Goal: Information Seeking & Learning: Understand process/instructions

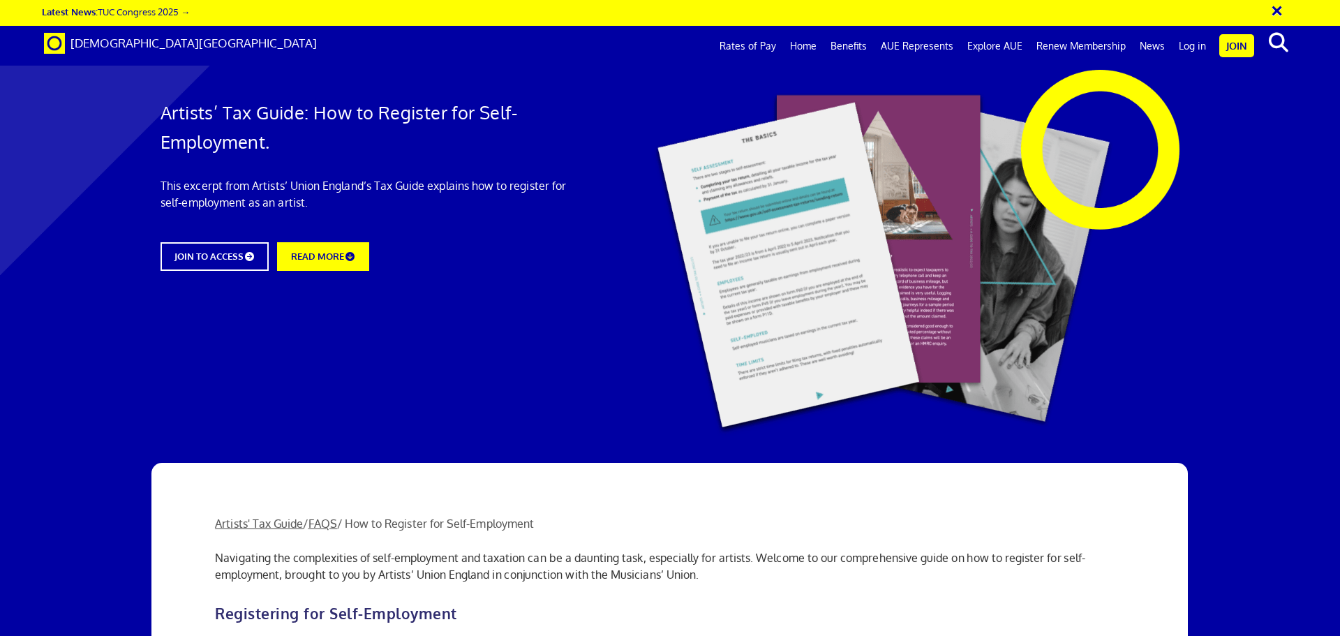
scroll to position [0, 22]
drag, startPoint x: 434, startPoint y: 306, endPoint x: 532, endPoint y: 305, distance: 98.4
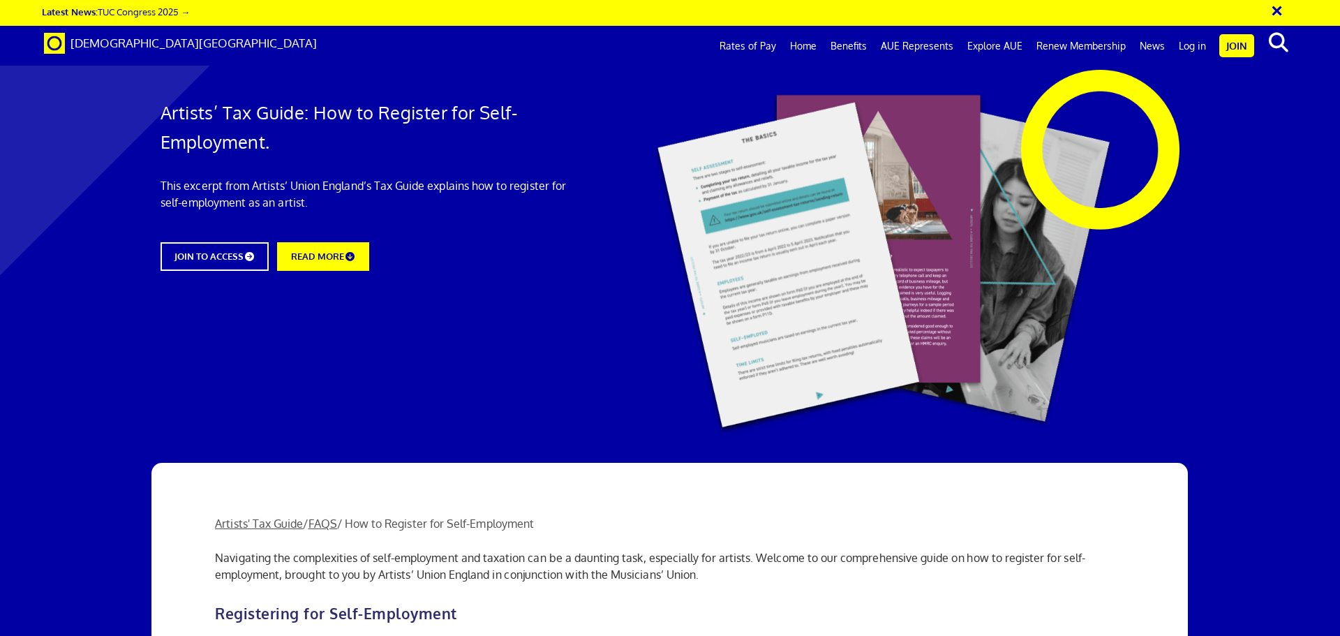
drag, startPoint x: 564, startPoint y: 308, endPoint x: 373, endPoint y: 305, distance: 190.5
drag, startPoint x: 403, startPoint y: 306, endPoint x: 583, endPoint y: 305, distance: 180.7
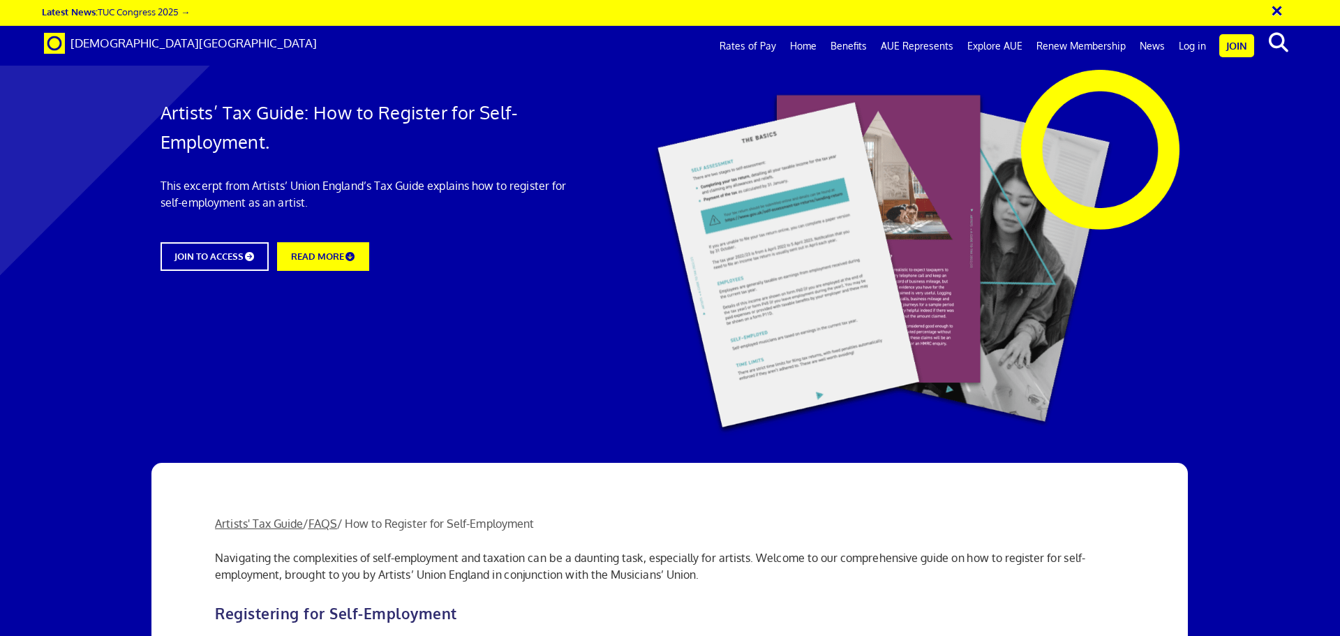
drag, startPoint x: 884, startPoint y: 304, endPoint x: 631, endPoint y: 301, distance: 253.3
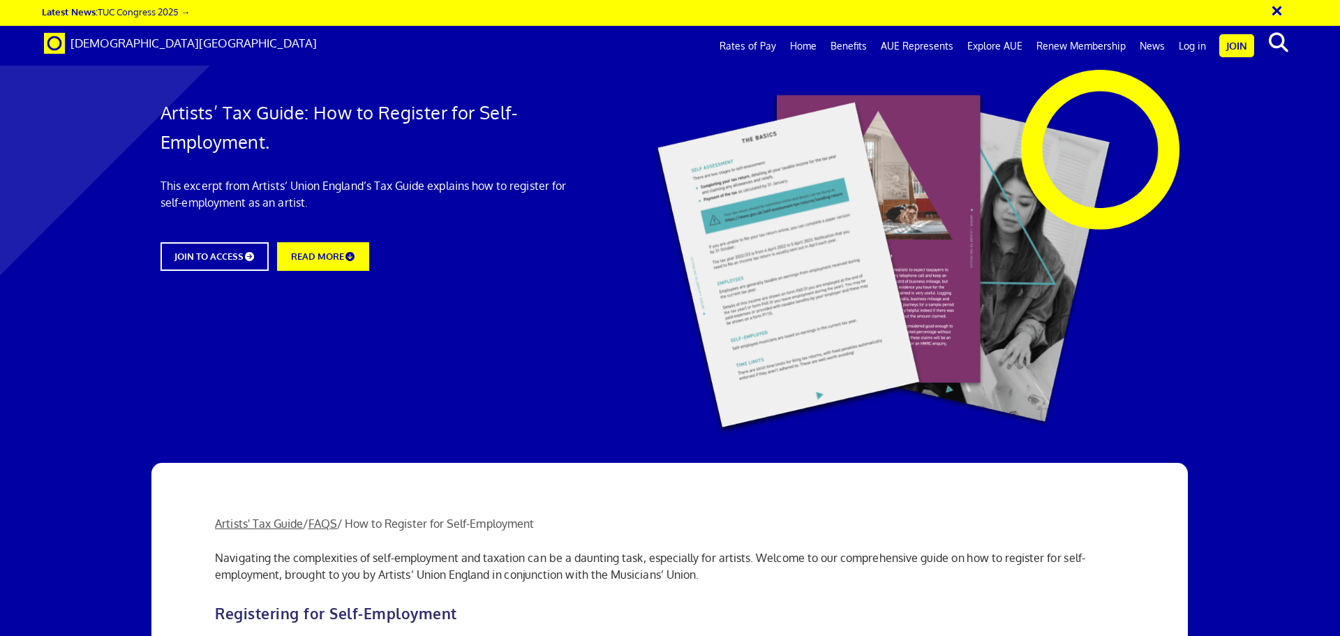
scroll to position [419, 0]
drag, startPoint x: 357, startPoint y: 280, endPoint x: 410, endPoint y: 295, distance: 54.5
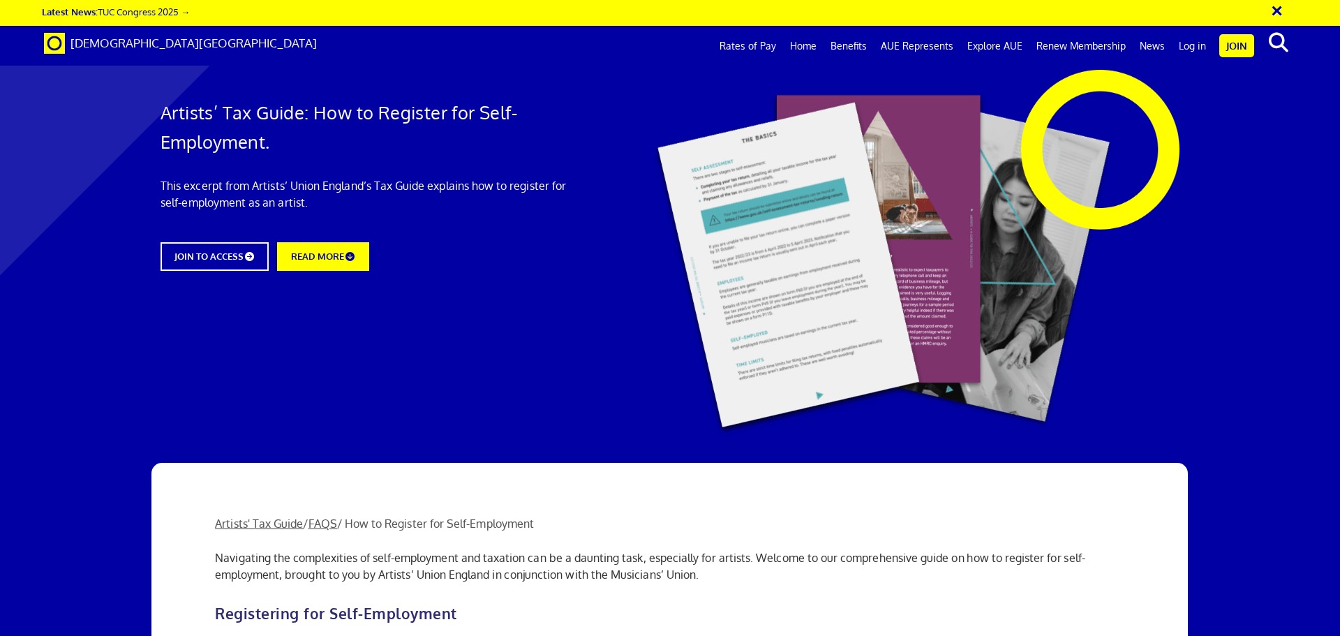
scroll to position [768, 0]
drag, startPoint x: 472, startPoint y: 299, endPoint x: 706, endPoint y: 297, distance: 233.8
drag, startPoint x: 761, startPoint y: 303, endPoint x: 538, endPoint y: 297, distance: 223.4
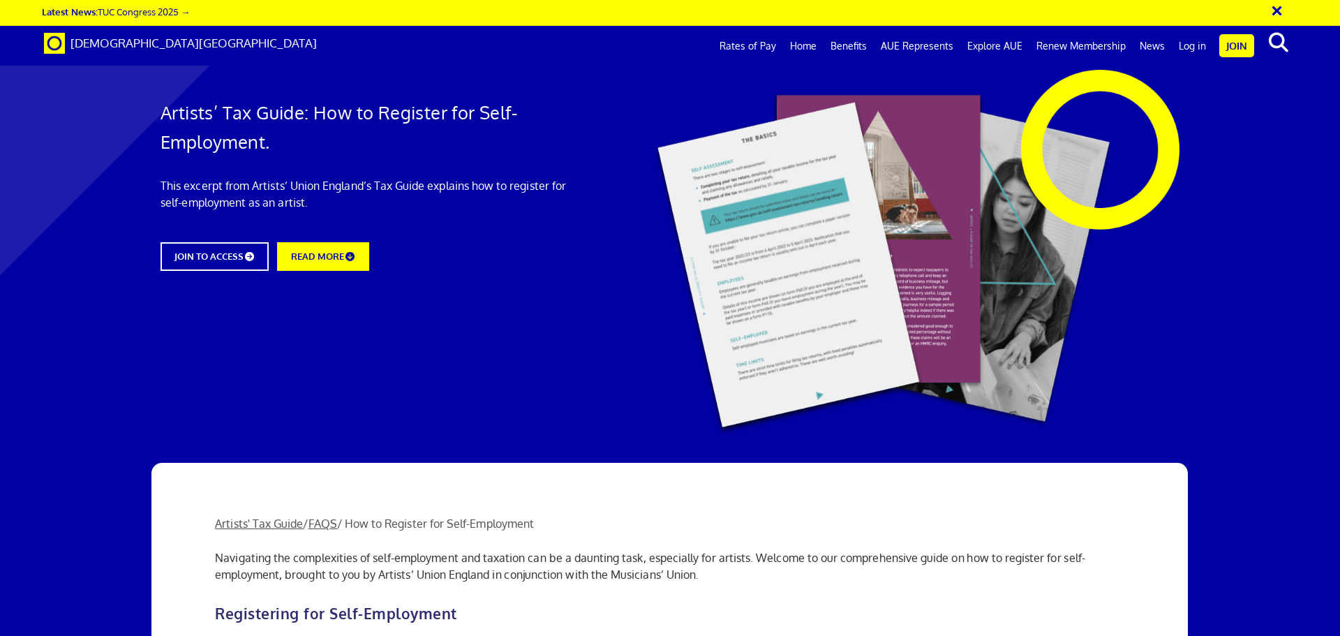
drag, startPoint x: 399, startPoint y: 258, endPoint x: 388, endPoint y: 240, distance: 21.3
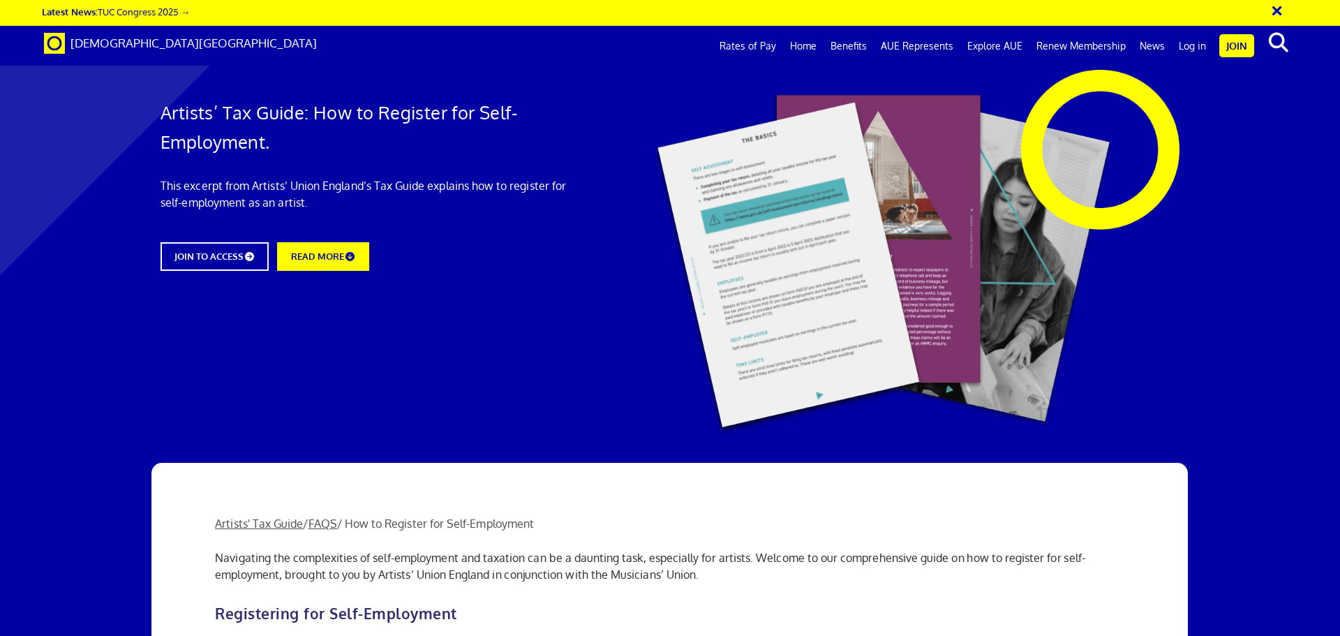
drag, startPoint x: 362, startPoint y: 240, endPoint x: 383, endPoint y: 256, distance: 26.4
drag, startPoint x: 308, startPoint y: 311, endPoint x: 458, endPoint y: 313, distance: 150.0
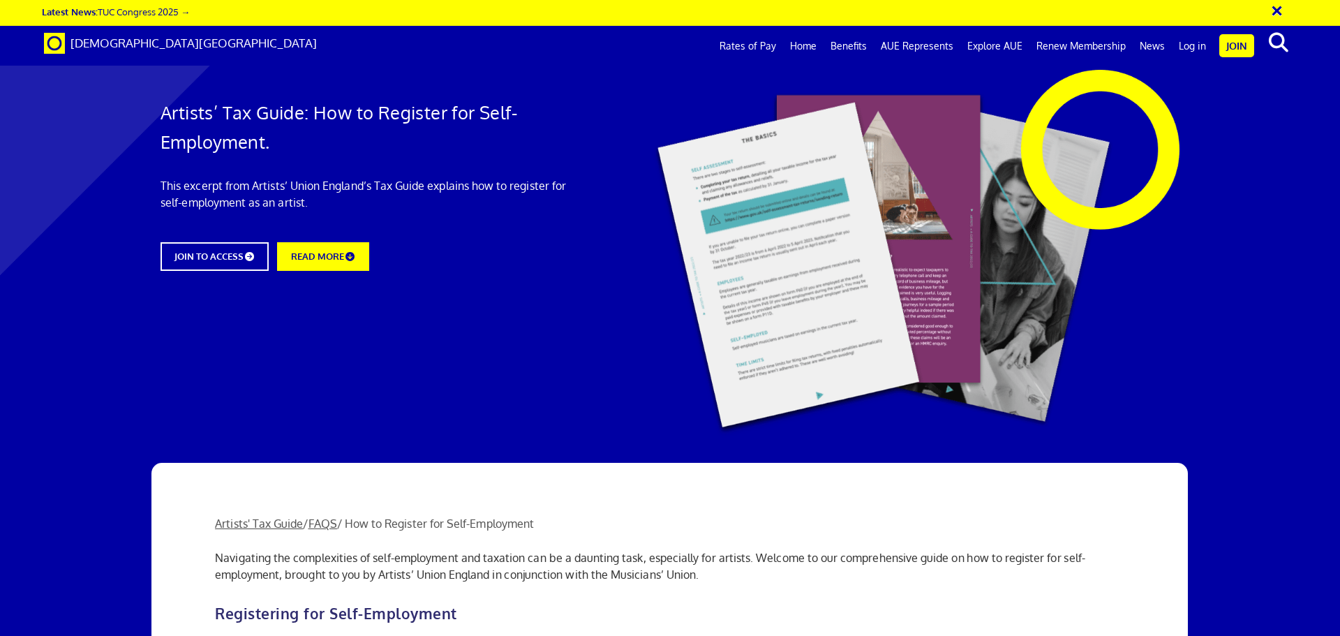
drag, startPoint x: 488, startPoint y: 313, endPoint x: 463, endPoint y: 232, distance: 84.1
